Goal: Obtain resource: Download file/media

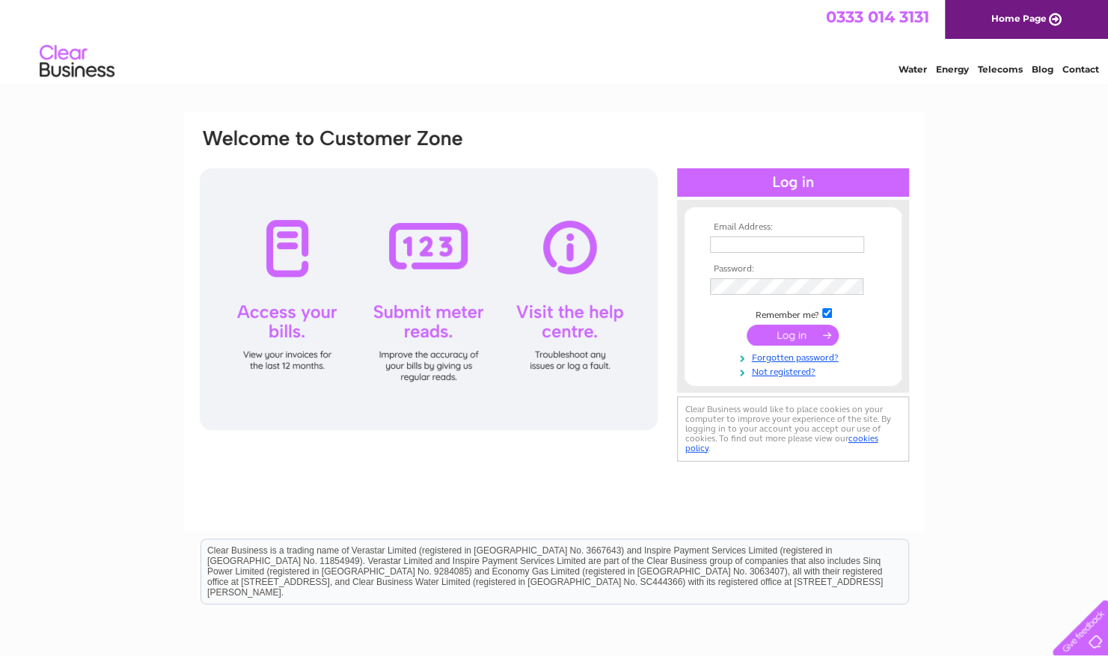
type input "GTS.Utilities@gallifordtry.co.uk"
click at [776, 328] on input "submit" at bounding box center [793, 335] width 92 height 21
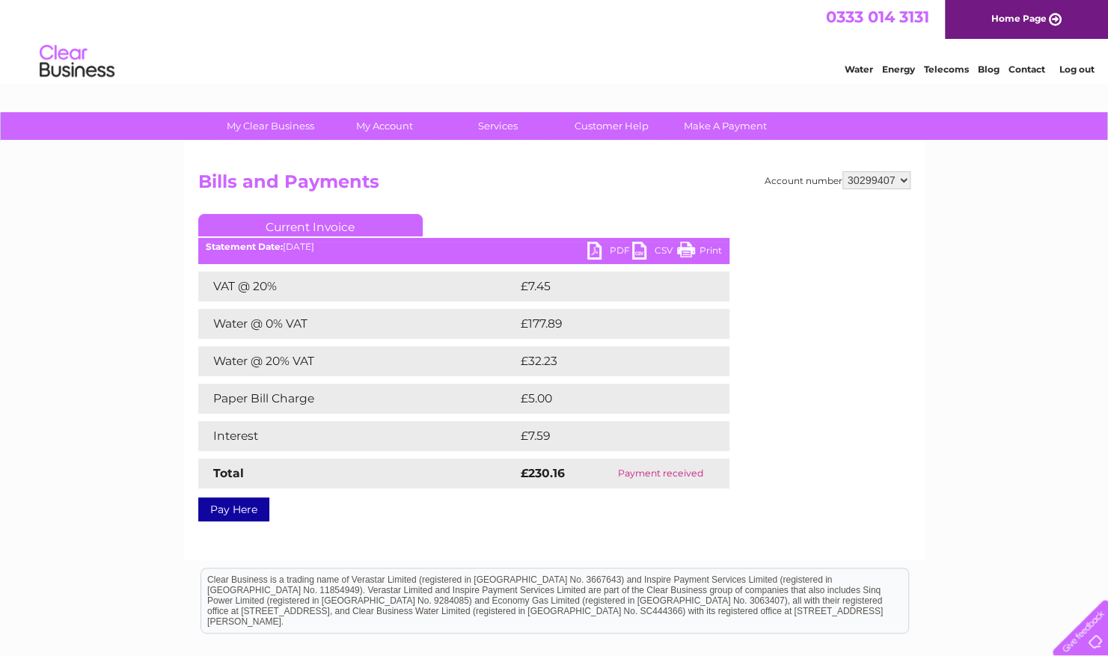
click at [591, 250] on link "PDF" at bounding box center [609, 253] width 45 height 22
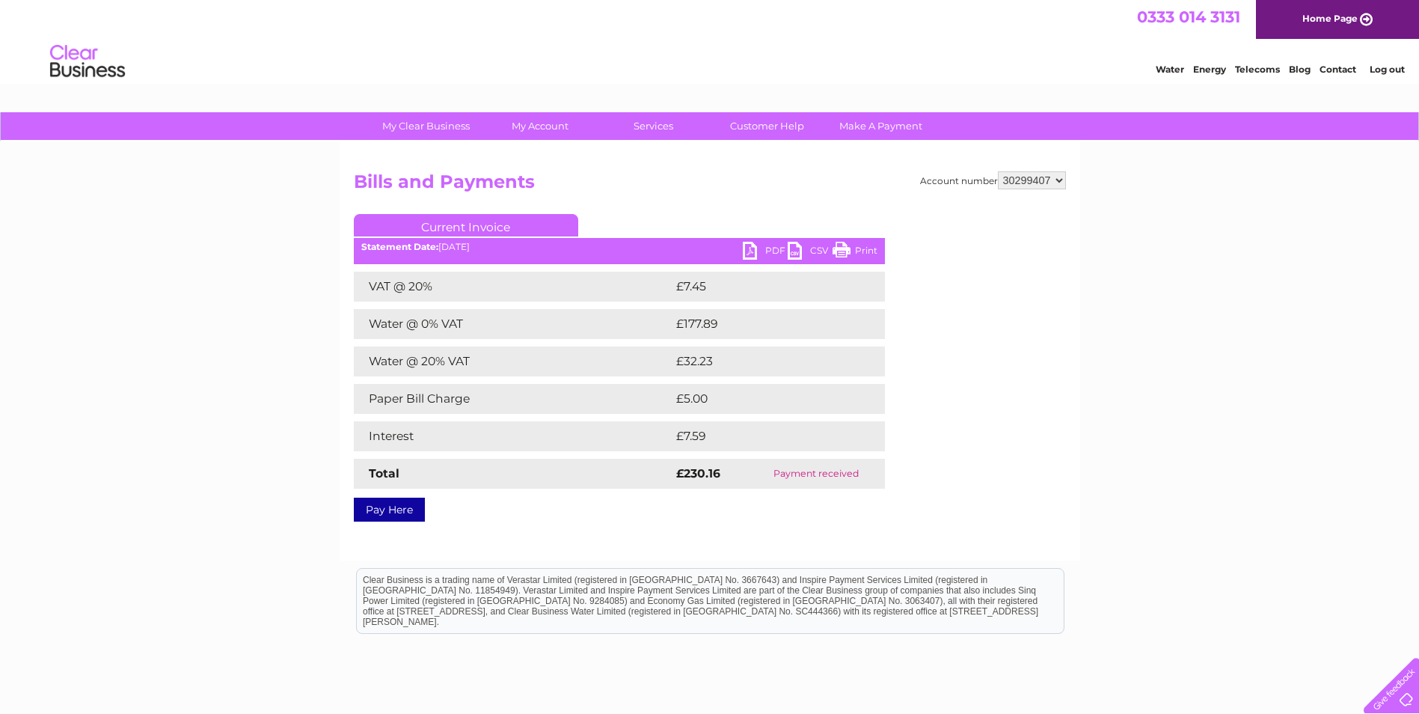
click at [771, 247] on link "PDF" at bounding box center [765, 253] width 45 height 22
click at [1029, 180] on select "30284733 30299407 30316975 30318947" at bounding box center [1032, 180] width 68 height 18
select select "30284733"
click at [998, 171] on select "30284733 30299407 30316975 30318947" at bounding box center [1032, 180] width 68 height 18
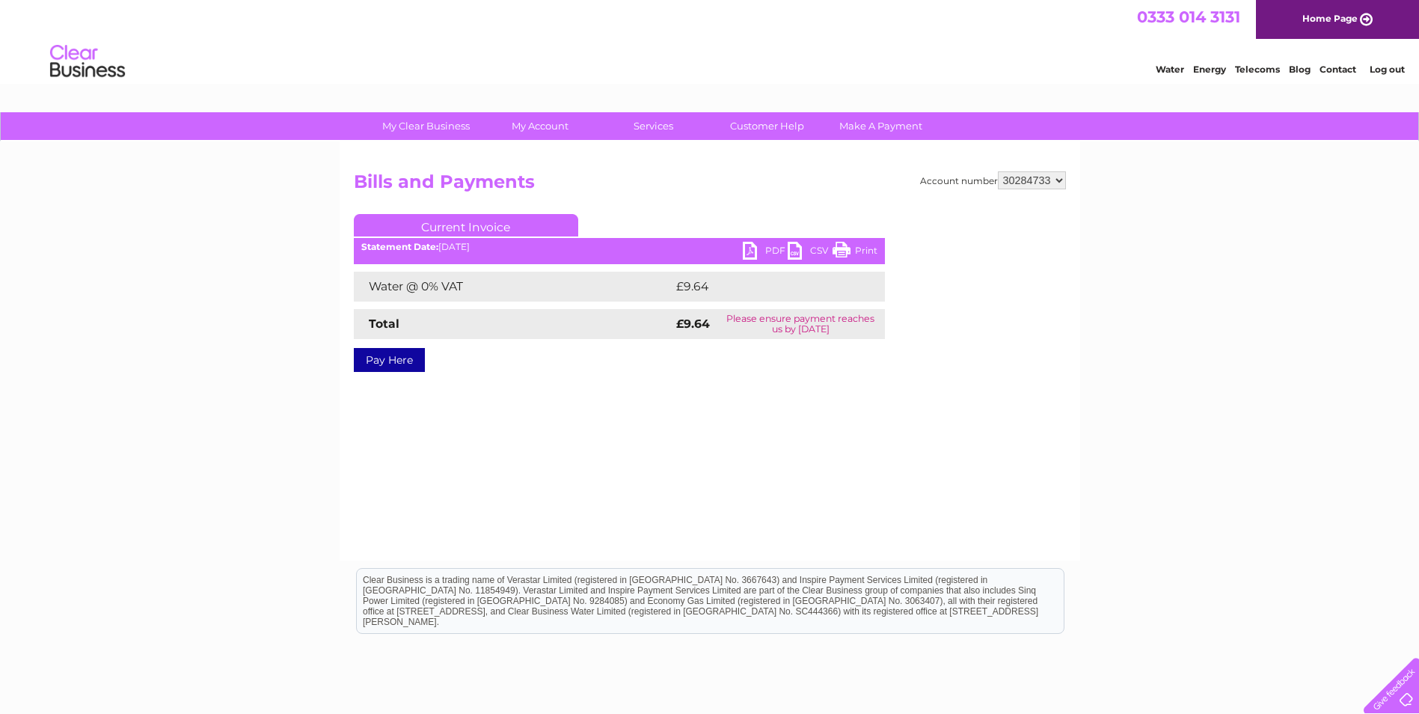
click at [756, 253] on link "PDF" at bounding box center [765, 253] width 45 height 22
click at [1033, 179] on select "30284733 30299407 30316975 30318947" at bounding box center [1032, 180] width 68 height 18
select select "30299407"
click at [998, 171] on select "30284733 30299407 30316975 30318947" at bounding box center [1032, 180] width 68 height 18
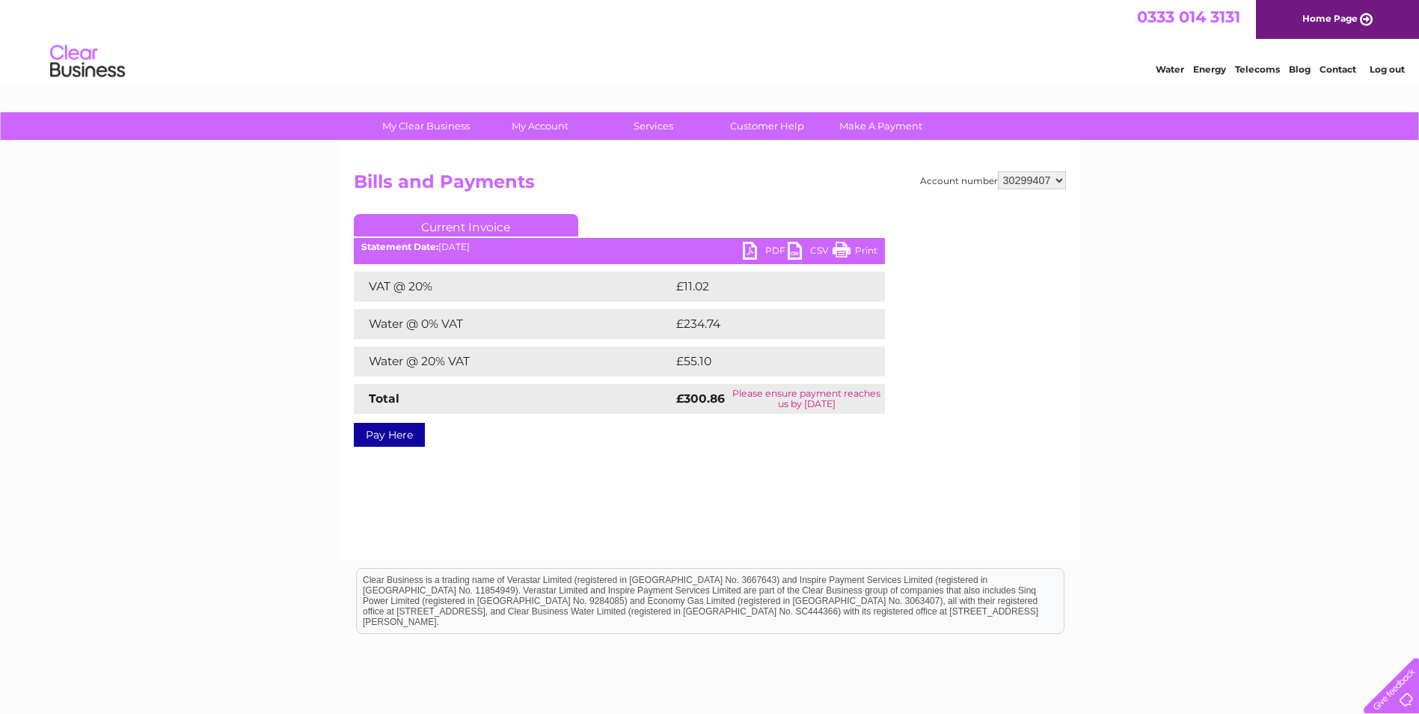
click at [739, 247] on div "Statement Date: 02/10/2025" at bounding box center [619, 247] width 531 height 10
click at [754, 248] on link "PDF" at bounding box center [765, 253] width 45 height 22
click at [1042, 182] on select "30284733 30299407 30316975 30318947" at bounding box center [1032, 180] width 68 height 18
select select "30316975"
click at [998, 171] on select "30284733 30299407 30316975 30318947" at bounding box center [1032, 180] width 68 height 18
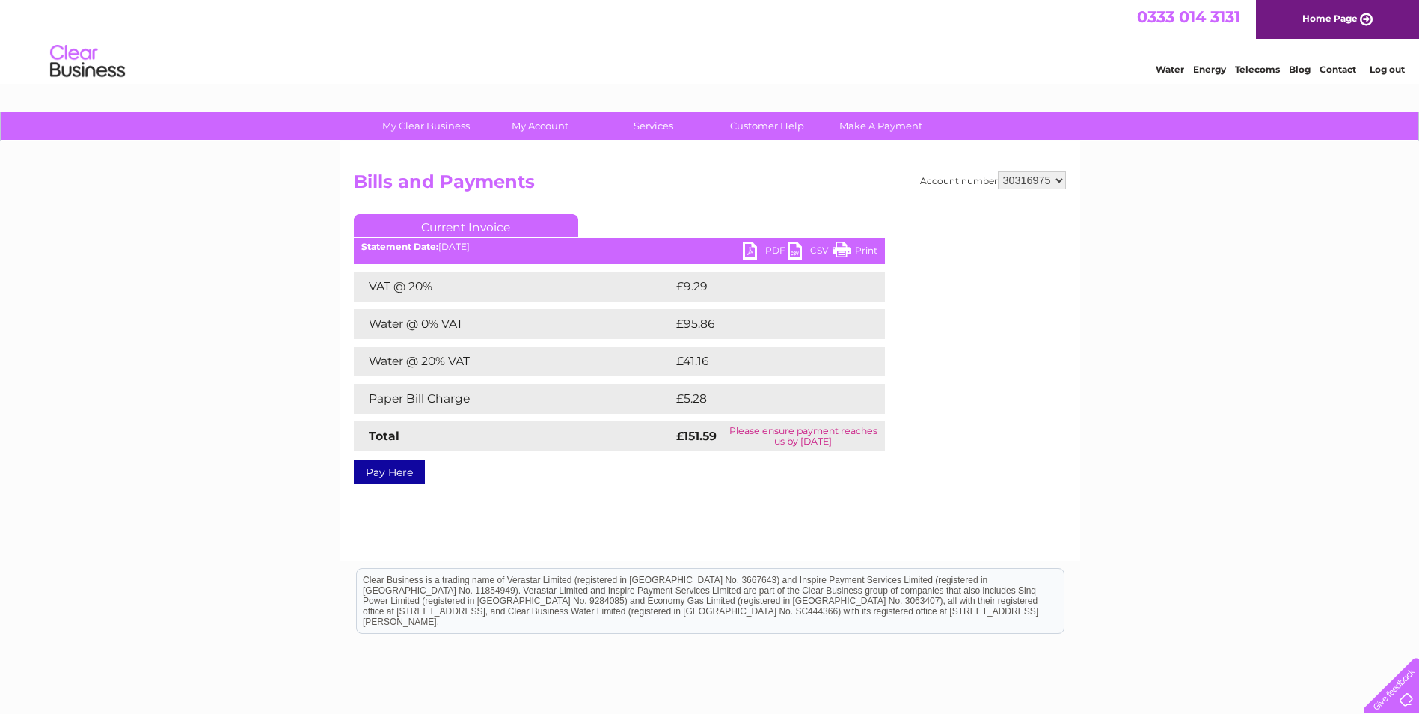
click at [744, 252] on link "PDF" at bounding box center [765, 253] width 45 height 22
click at [1035, 183] on select "30284733 30299407 30316975 30318947" at bounding box center [1032, 180] width 68 height 18
click at [998, 171] on select "30284733 30299407 30316975 30318947" at bounding box center [1032, 180] width 68 height 18
click at [753, 245] on link "PDF" at bounding box center [765, 253] width 45 height 22
click at [1046, 181] on select "30284733 30299407 30316975 30318947" at bounding box center [1032, 180] width 68 height 18
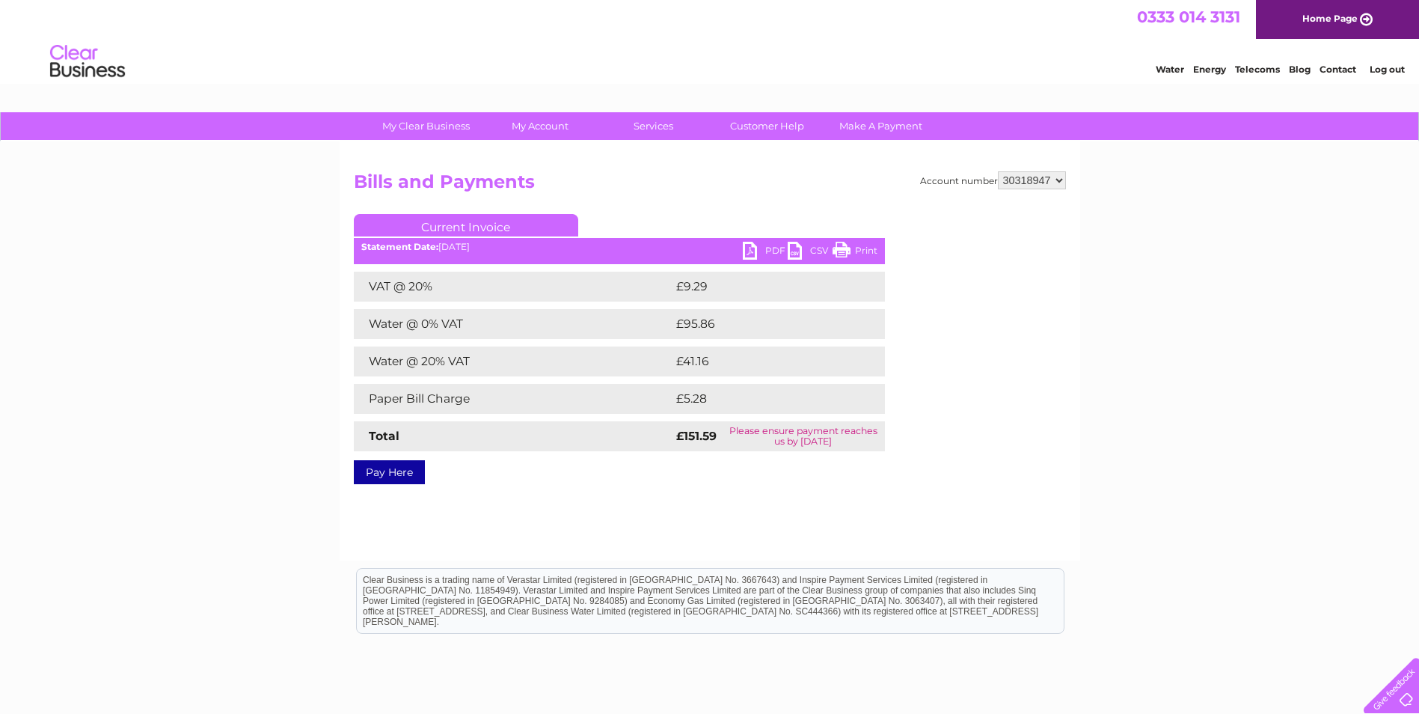
click at [751, 254] on link "PDF" at bounding box center [765, 253] width 45 height 22
click at [1127, 437] on div "My Clear Business Login Details My Details My Preferences Link Account My Accou…" at bounding box center [709, 464] width 1419 height 704
click at [1014, 183] on select "30284733 30299407 30316975 30318947" at bounding box center [1032, 180] width 68 height 18
click at [998, 171] on select "30284733 30299407 30316975 30318947" at bounding box center [1032, 180] width 68 height 18
click at [1017, 183] on select "30284733 30299407 30316975 30318947" at bounding box center [1032, 180] width 68 height 18
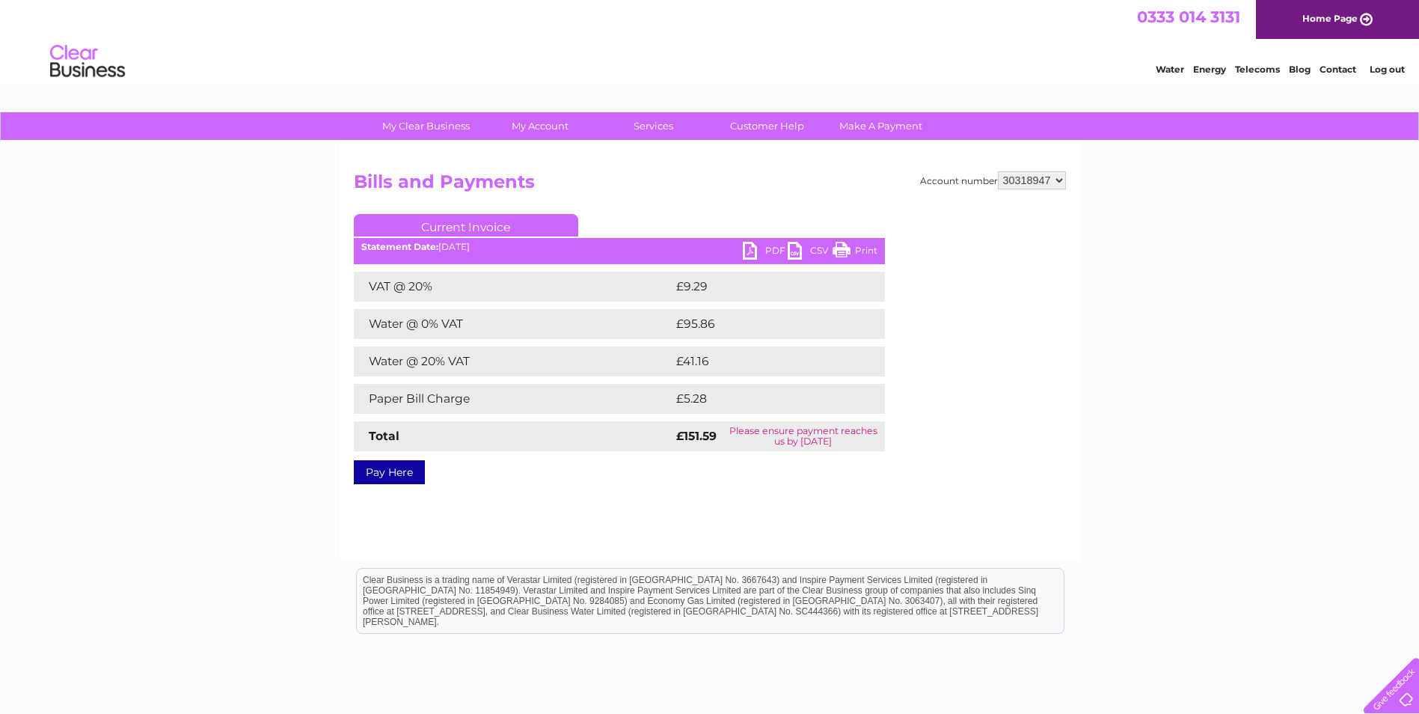
select select "30316975"
click at [998, 171] on select "30284733 30299407 30316975 30318947" at bounding box center [1032, 180] width 68 height 18
click at [1035, 185] on select "30284733 30299407 30316975 30318947" at bounding box center [1032, 180] width 68 height 18
select select "30318947"
click at [998, 171] on select "30284733 30299407 30316975 30318947" at bounding box center [1032, 180] width 68 height 18
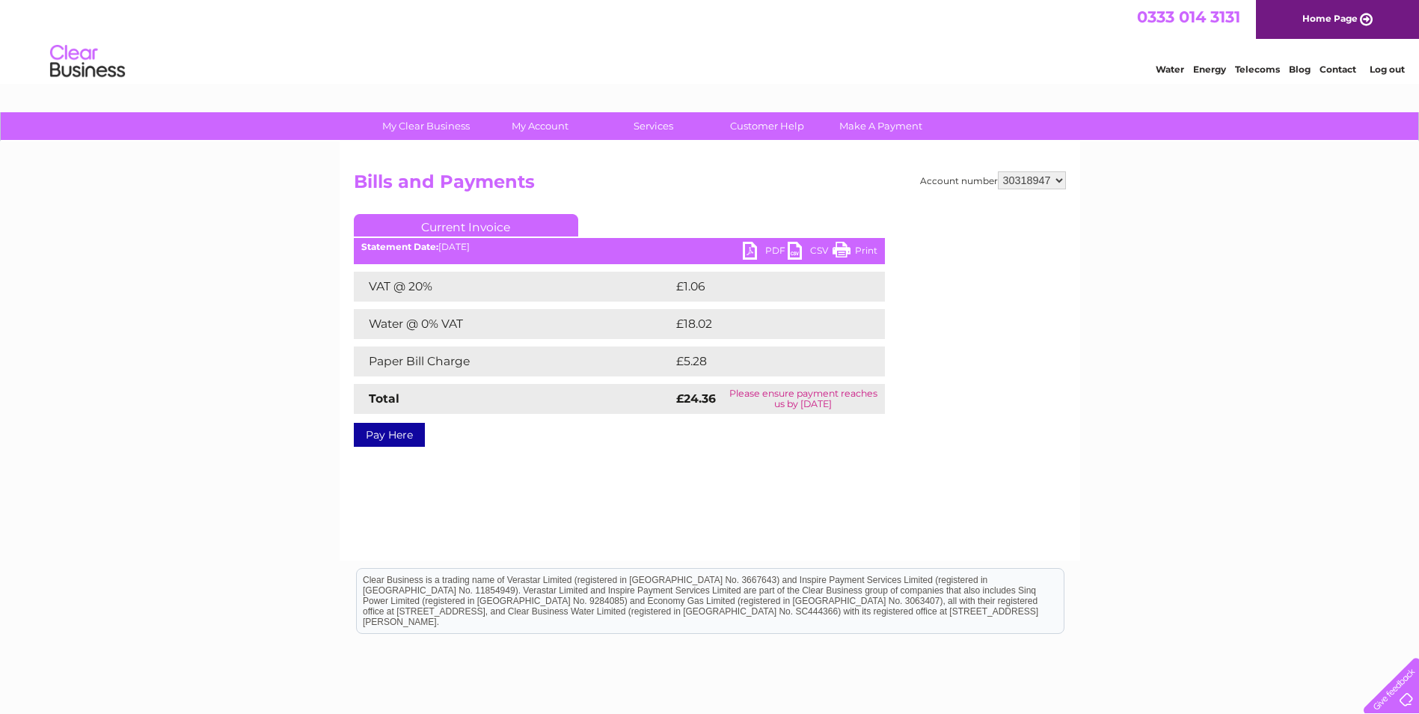
click at [756, 248] on link "PDF" at bounding box center [765, 253] width 45 height 22
